Goal: Information Seeking & Learning: Learn about a topic

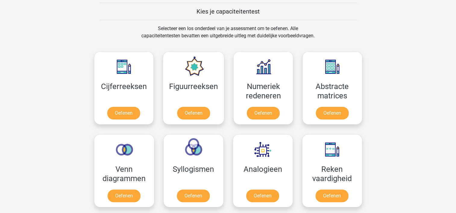
scroll to position [234, 0]
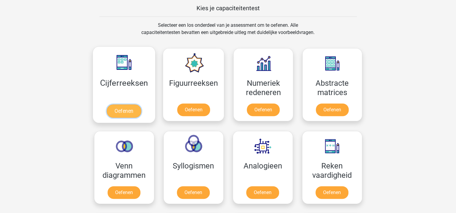
click at [131, 105] on link "Oefenen" at bounding box center [124, 111] width 34 height 13
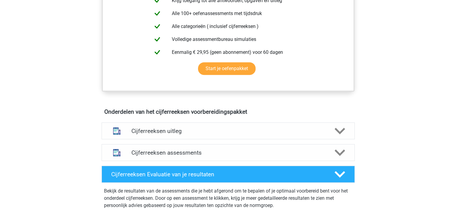
scroll to position [288, 0]
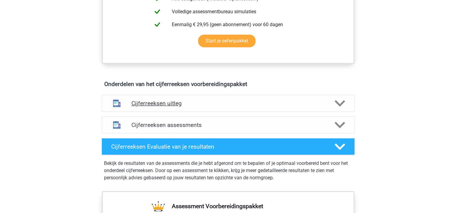
click at [211, 107] on h4 "Cijferreeksen uitleg" at bounding box center [227, 103] width 193 height 7
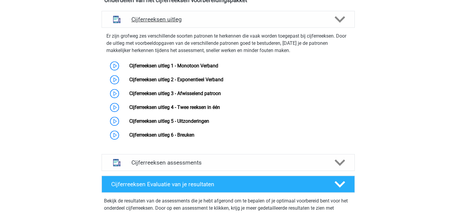
scroll to position [400, 0]
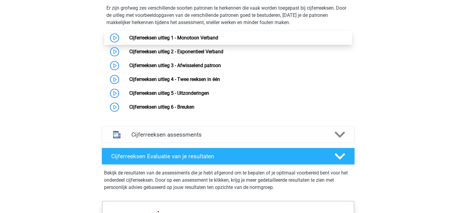
click at [205, 41] on link "Cijferreeksen uitleg 1 - Monotoon Verband" at bounding box center [173, 38] width 89 height 6
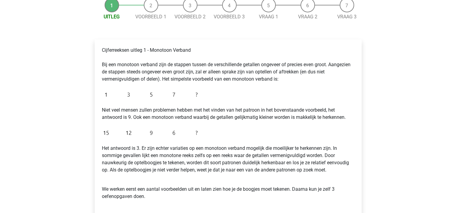
scroll to position [64, 0]
